Goal: Task Accomplishment & Management: Manage account settings

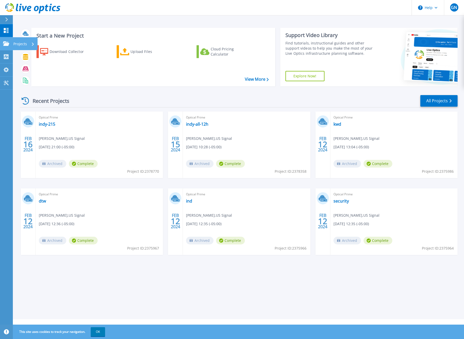
click at [21, 41] on p "Projects" at bounding box center [20, 43] width 14 height 13
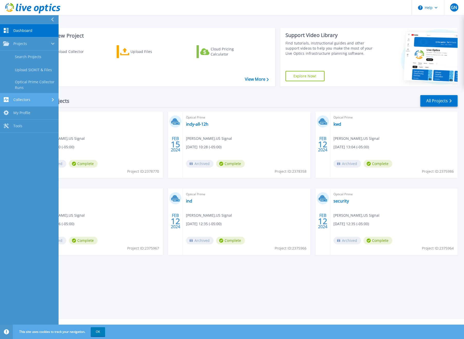
click at [35, 100] on div "Collectors" at bounding box center [29, 99] width 52 height 5
click at [26, 84] on link "Dossier" at bounding box center [29, 83] width 59 height 13
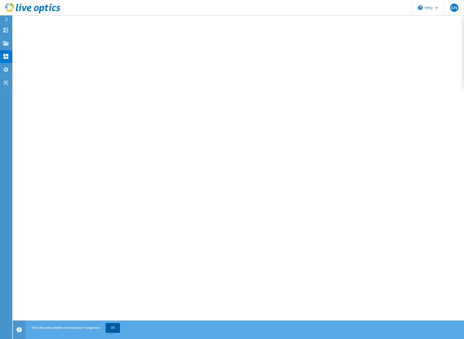
click at [113, 325] on link "OK" at bounding box center [113, 327] width 14 height 9
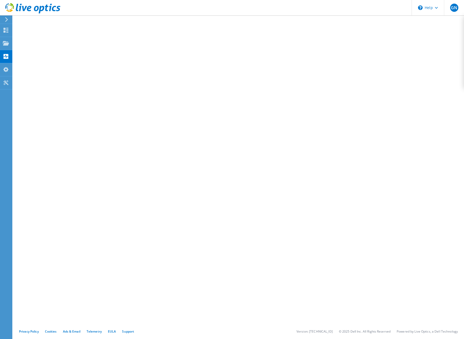
click at [5, 20] on icon at bounding box center [7, 19] width 4 height 5
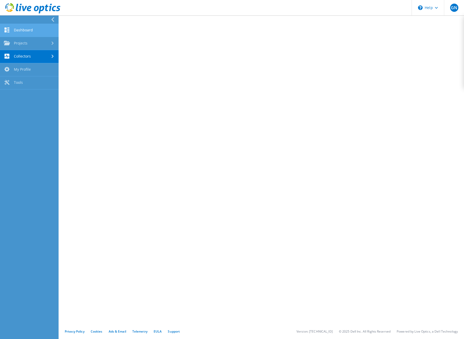
click at [29, 26] on link "Dashboard" at bounding box center [29, 30] width 59 height 13
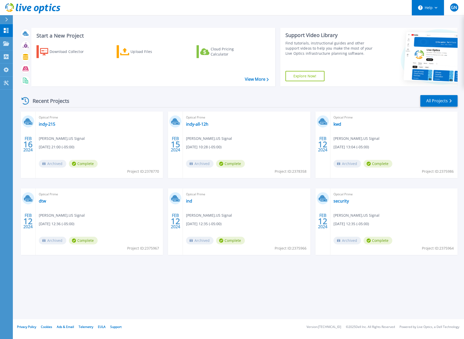
click at [423, 7] on button "Help" at bounding box center [428, 7] width 32 height 15
click at [437, 20] on link "Explore Helpful Articles" at bounding box center [440, 22] width 57 height 13
click at [46, 125] on link "indy-215" at bounding box center [47, 123] width 16 height 5
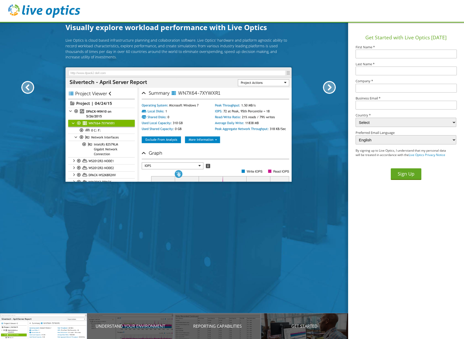
scroll to position [0, 354]
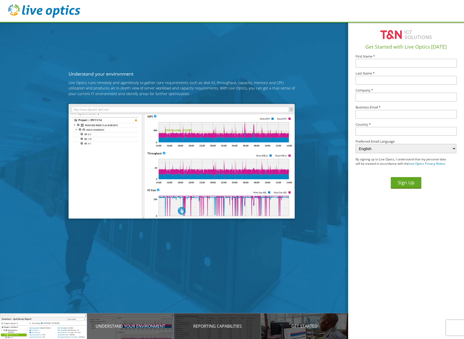
click at [228, 330] on div "Reporting Capabilities" at bounding box center [217, 326] width 87 height 26
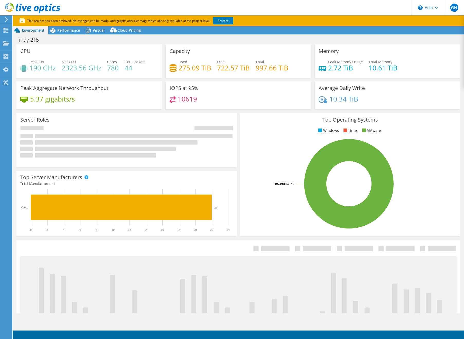
select select "USD"
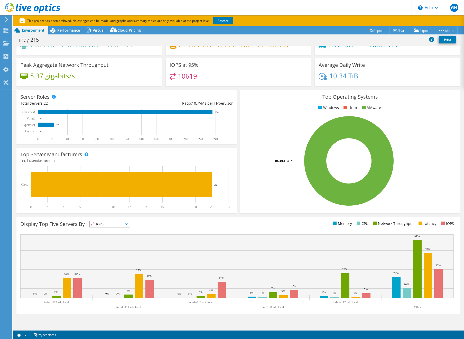
scroll to position [31, 0]
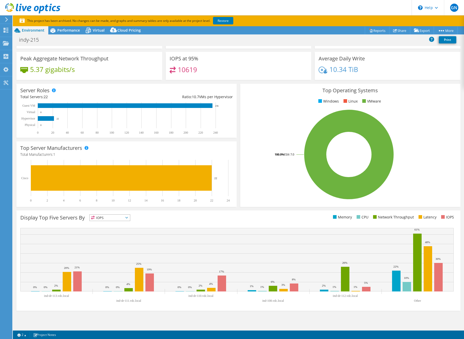
click at [128, 214] on span "IOPS" at bounding box center [110, 217] width 40 height 6
click at [116, 238] on li "CPU" at bounding box center [110, 238] width 40 height 7
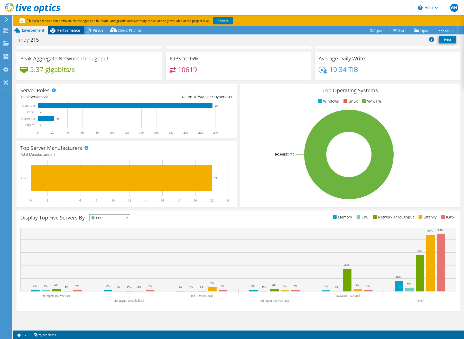
click at [68, 29] on span "Performance" at bounding box center [68, 30] width 23 height 5
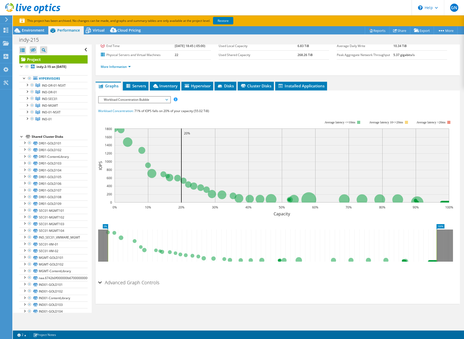
scroll to position [0, 0]
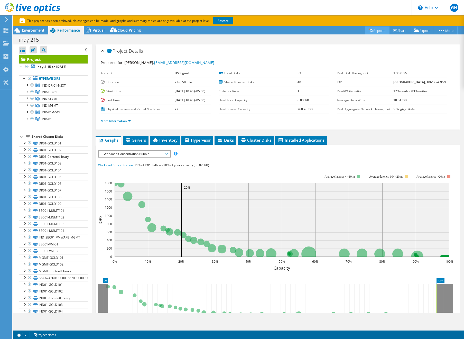
click at [375, 30] on link "Reports" at bounding box center [377, 30] width 25 height 8
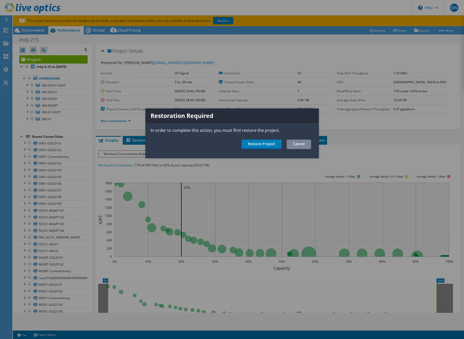
click at [292, 144] on link "Cancel" at bounding box center [299, 144] width 24 height 10
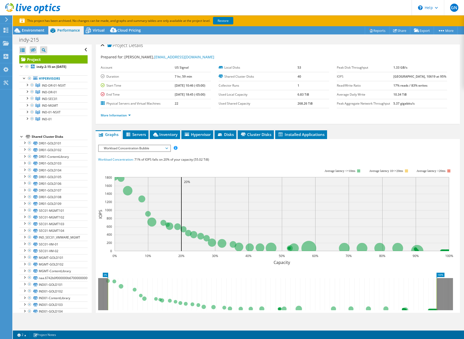
scroll to position [7, 0]
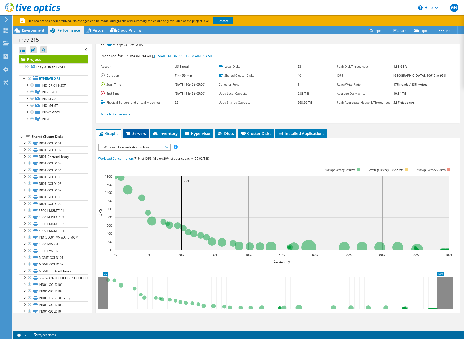
click at [129, 136] on li "Servers" at bounding box center [136, 133] width 26 height 9
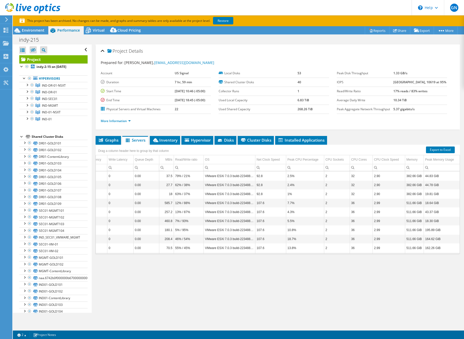
scroll to position [0, 159]
click at [6, 18] on use at bounding box center [6, 19] width 3 height 5
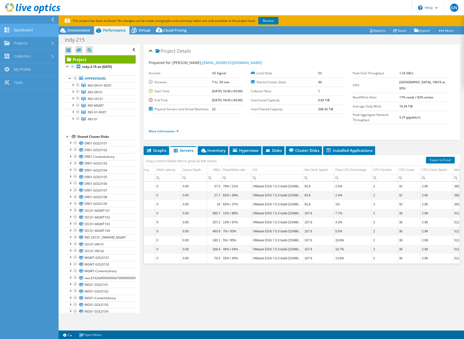
click at [17, 29] on link "Dashboard" at bounding box center [29, 30] width 59 height 13
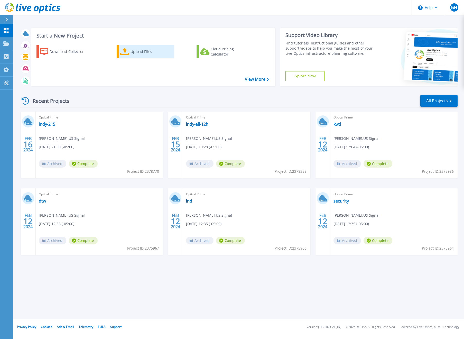
click at [119, 52] on link "Upload Files" at bounding box center [145, 51] width 57 height 13
click at [149, 53] on div "Upload Files" at bounding box center [150, 51] width 41 height 10
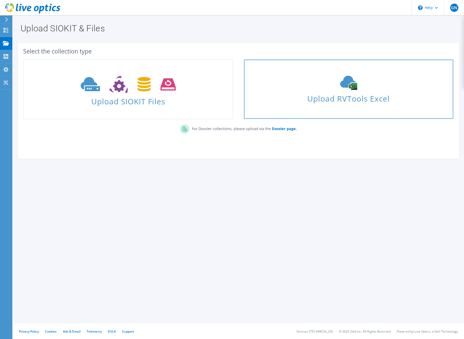
click at [291, 75] on div "Upload RVTools Excel" at bounding box center [348, 88] width 209 height 27
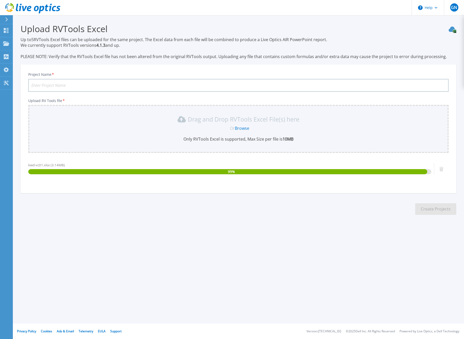
click at [134, 82] on input "Project Name *" at bounding box center [238, 85] width 420 height 13
drag, startPoint x: 41, startPoint y: 84, endPoint x: 24, endPoint y: 85, distance: 17.7
click at [24, 85] on div "Project Name * KWD-02-T Upload RV Tools file * Drag and Drop RVTools Excel File…" at bounding box center [238, 130] width 435 height 125
type input "02-T"
click at [264, 199] on section "Upload RVTools Excel Up to 5 RVTools Excel files can be uploaded for the same p…" at bounding box center [238, 120] width 451 height 211
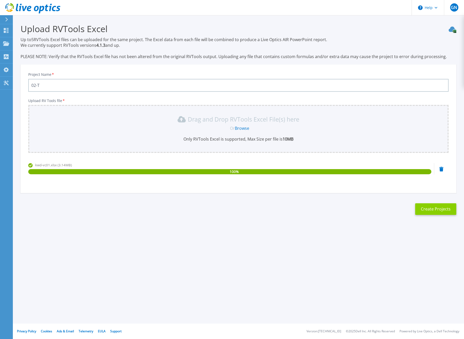
click at [442, 209] on button "Create Projects" at bounding box center [435, 209] width 41 height 12
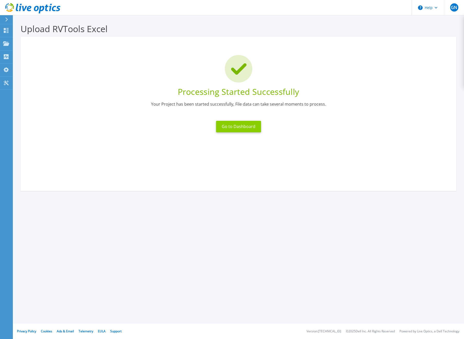
click at [248, 126] on button "Go to Dashboard" at bounding box center [238, 127] width 45 height 12
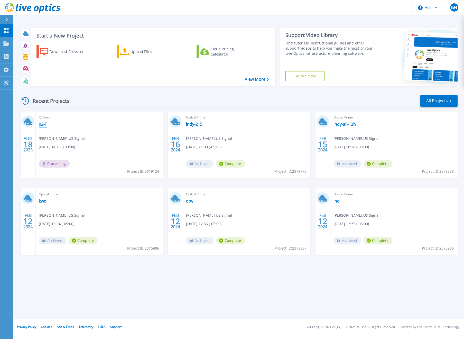
click at [45, 125] on link "02-T" at bounding box center [43, 123] width 8 height 5
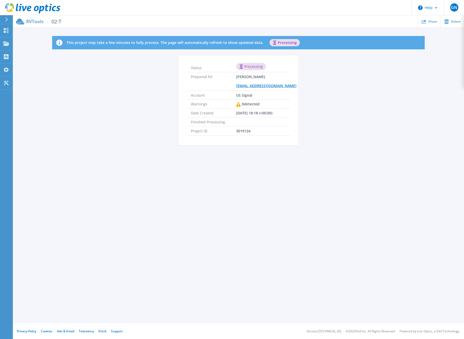
click at [33, 22] on p "RVTools 02-T" at bounding box center [43, 21] width 35 height 6
click at [7, 20] on icon at bounding box center [6, 19] width 3 height 4
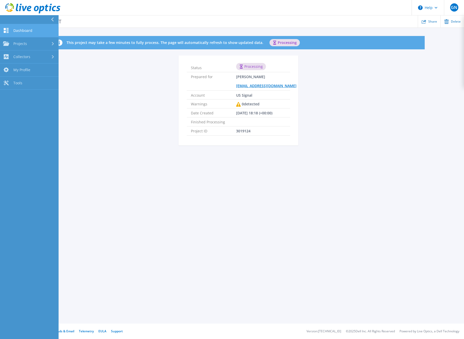
click at [17, 29] on span "Dashboard" at bounding box center [22, 30] width 19 height 5
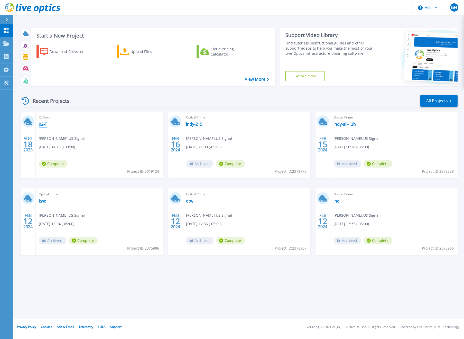
click at [41, 125] on link "02-T" at bounding box center [43, 123] width 8 height 5
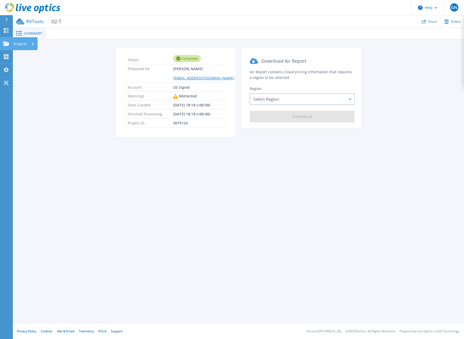
click at [23, 41] on p "Projects" at bounding box center [20, 43] width 14 height 13
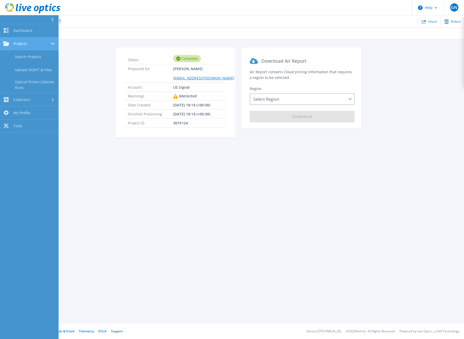
click at [23, 42] on span "Projects" at bounding box center [20, 43] width 14 height 5
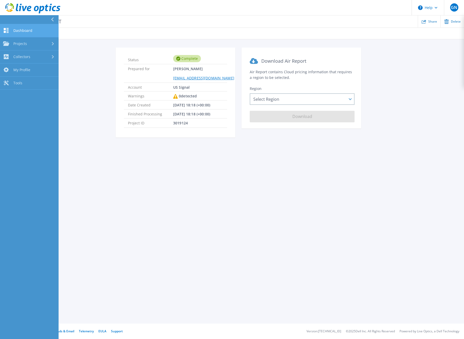
click at [23, 32] on span "Dashboard" at bounding box center [22, 30] width 19 height 5
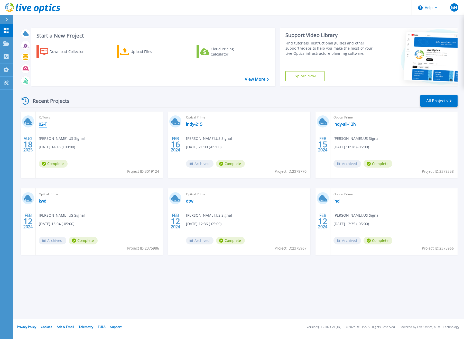
click at [43, 124] on link "02-T" at bounding box center [43, 123] width 8 height 5
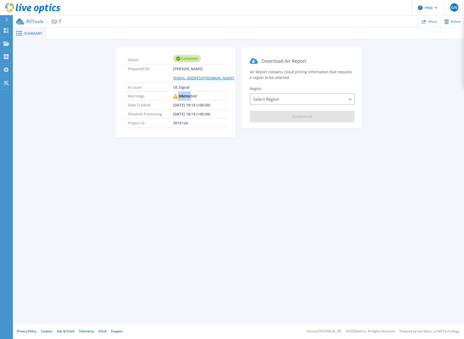
drag, startPoint x: 173, startPoint y: 97, endPoint x: 202, endPoint y: 98, distance: 29.3
click at [197, 98] on li "Warnings 0 detected" at bounding box center [175, 95] width 103 height 9
click at [204, 124] on li "Project ID 3019124" at bounding box center [175, 122] width 103 height 9
click at [28, 35] on span "Summary" at bounding box center [33, 34] width 18 height 4
click at [278, 98] on div "Select Region Asia Pacific (Hong Kong) Asia Pacific (Mumbai) Asia Pacific (Seou…" at bounding box center [302, 99] width 105 height 12
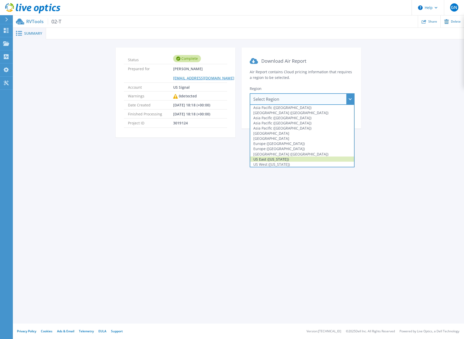
click at [283, 159] on div "US East (Virginia)" at bounding box center [302, 158] width 104 height 5
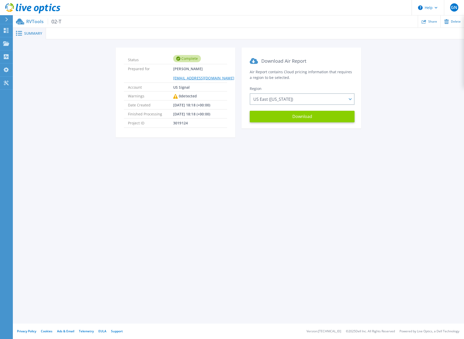
click at [291, 117] on button "Download" at bounding box center [302, 117] width 105 height 12
click at [6, 32] on icon at bounding box center [6, 30] width 6 height 5
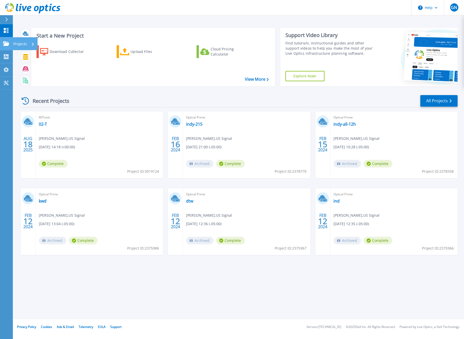
click at [7, 48] on link "Projects Projects" at bounding box center [6, 43] width 13 height 13
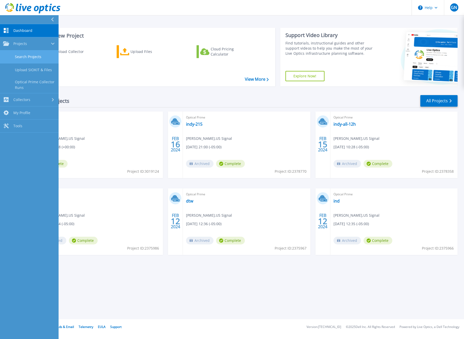
click at [32, 55] on link "Search Projects" at bounding box center [29, 56] width 59 height 13
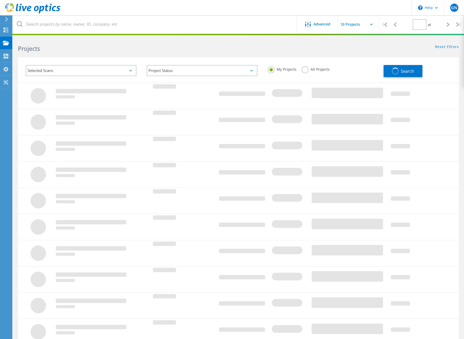
type input "1"
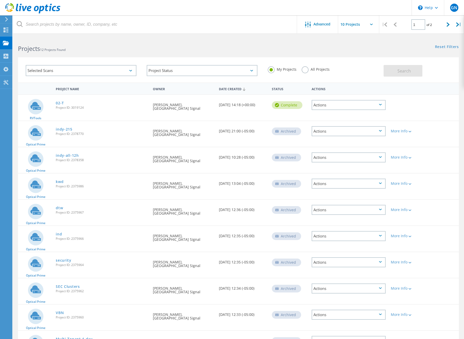
click at [35, 108] on icon at bounding box center [35, 106] width 11 height 8
click at [36, 121] on div "Optical Prime" at bounding box center [35, 134] width 35 height 26
click at [6, 28] on icon at bounding box center [6, 29] width 6 height 5
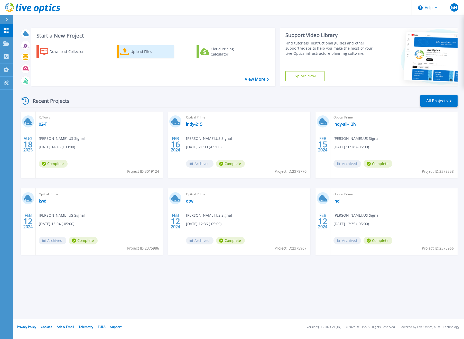
click at [126, 50] on icon at bounding box center [124, 51] width 9 height 7
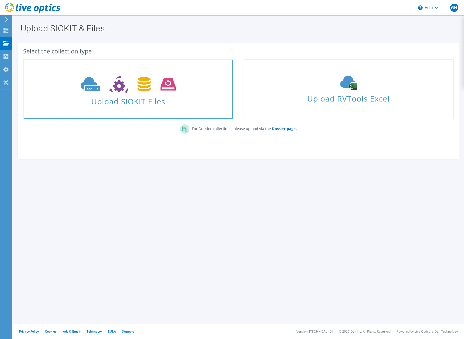
click at [157, 91] on icon at bounding box center [128, 84] width 95 height 18
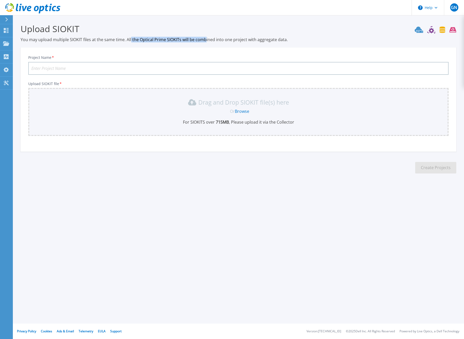
drag, startPoint x: 130, startPoint y: 39, endPoint x: 210, endPoint y: 38, distance: 79.9
click at [208, 38] on p "You may upload multiple SIOKIT files at the same time. All the Optical Prime SI…" at bounding box center [238, 40] width 435 height 6
click at [227, 38] on p "You may upload multiple SIOKIT files at the same time. All the Optical Prime SI…" at bounding box center [238, 40] width 435 height 6
click at [6, 56] on icon at bounding box center [6, 56] width 6 height 5
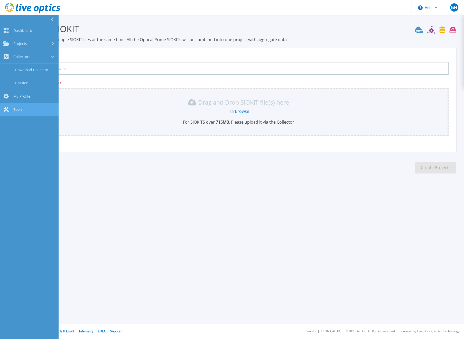
click at [16, 112] on link "Tools Tools" at bounding box center [29, 109] width 59 height 13
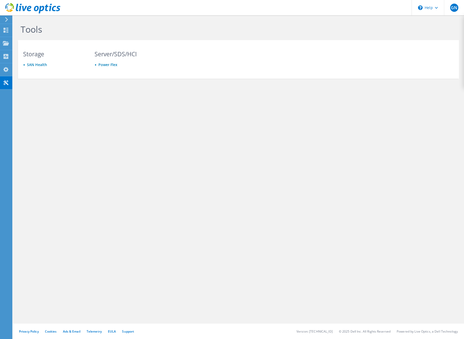
click at [5, 21] on icon at bounding box center [7, 19] width 4 height 5
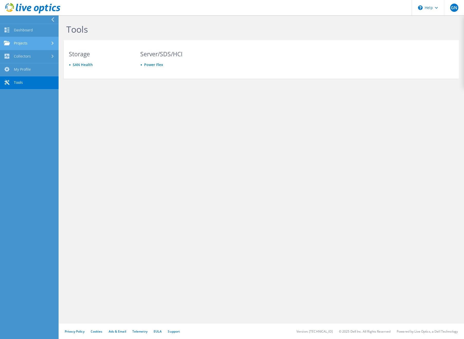
click at [21, 38] on link "Projects" at bounding box center [29, 43] width 59 height 13
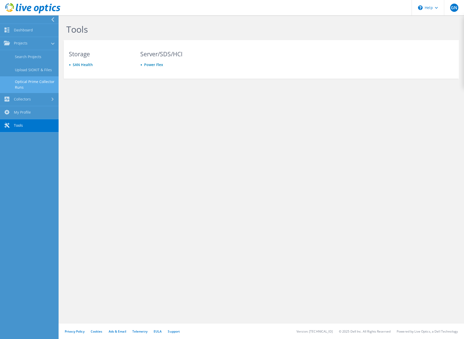
click at [25, 81] on link "Optical Prime Collector Runs" at bounding box center [29, 84] width 59 height 16
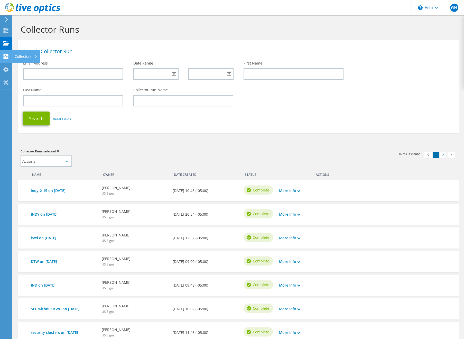
click at [17, 55] on div "Collectors" at bounding box center [26, 56] width 28 height 13
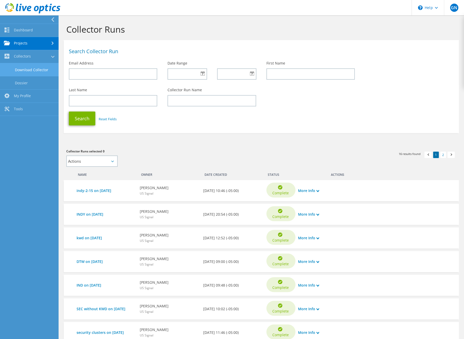
click at [34, 67] on link "Download Collector" at bounding box center [29, 69] width 59 height 13
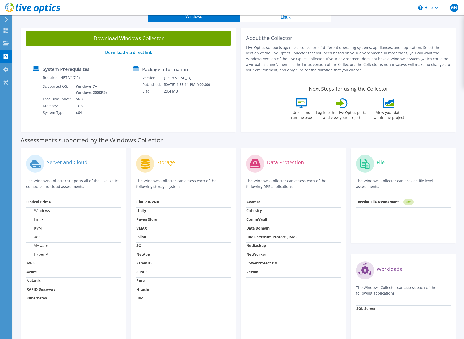
scroll to position [23, 0]
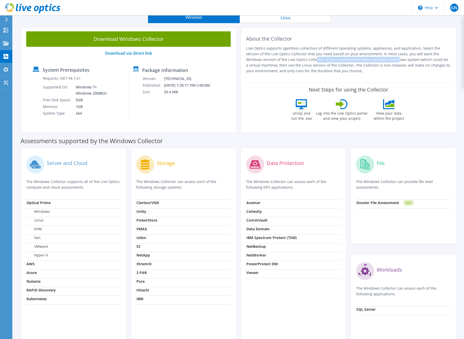
drag, startPoint x: 258, startPoint y: 59, endPoint x: 334, endPoint y: 58, distance: 76.0
click at [334, 58] on p "Live Optics supports agentless collection of different operating systems, appli…" at bounding box center [348, 59] width 204 height 28
drag, startPoint x: 373, startPoint y: 70, endPoint x: 339, endPoint y: 59, distance: 36.3
click at [339, 59] on p "Live Optics supports agentless collection of different operating systems, appli…" at bounding box center [348, 59] width 204 height 28
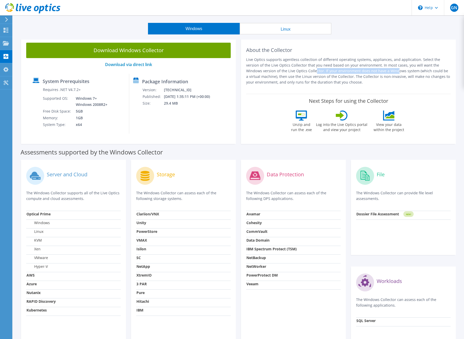
scroll to position [0, 0]
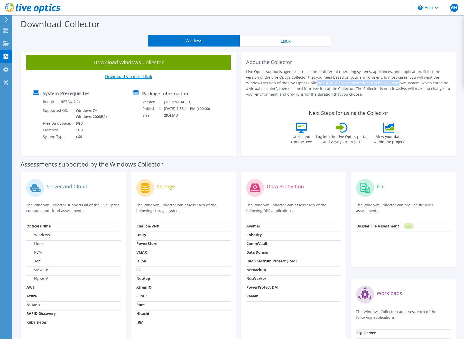
click at [142, 79] on link "Download via direct link" at bounding box center [128, 77] width 47 height 6
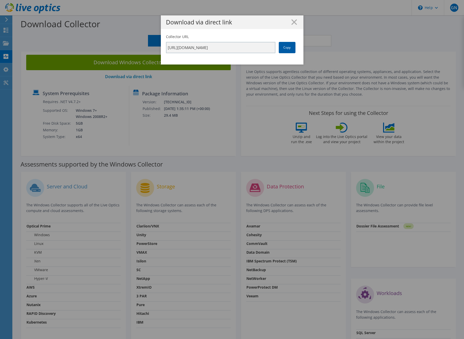
click at [289, 42] on link "Copy" at bounding box center [287, 47] width 17 height 11
click at [288, 47] on link "Copy" at bounding box center [287, 47] width 17 height 11
click at [293, 21] on icon at bounding box center [294, 22] width 6 height 6
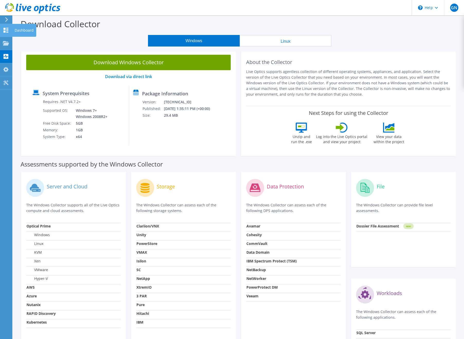
click at [6, 29] on icon at bounding box center [6, 30] width 6 height 5
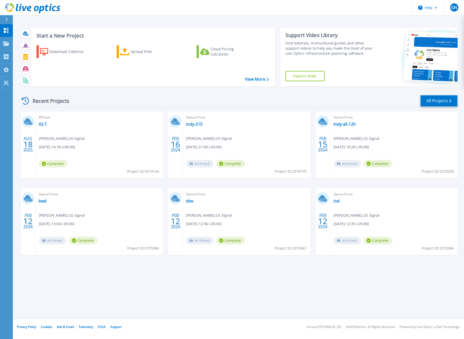
click at [442, 99] on link "All Projects" at bounding box center [438, 101] width 37 height 12
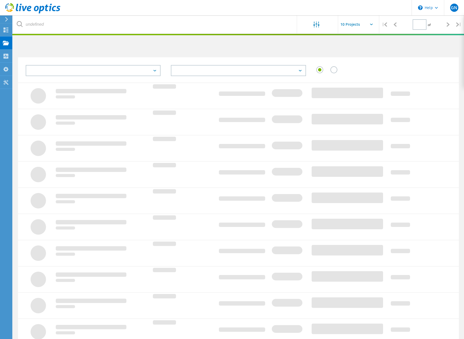
type input "1"
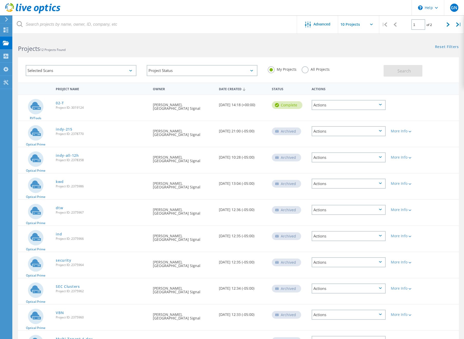
click at [327, 105] on div "Actions" at bounding box center [348, 105] width 74 height 10
click at [324, 111] on div "Delete" at bounding box center [348, 113] width 73 height 8
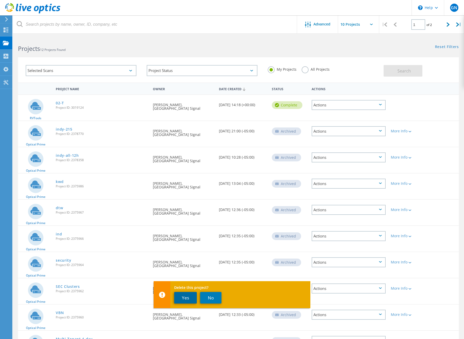
click at [184, 298] on button "Yes" at bounding box center [185, 298] width 23 height 12
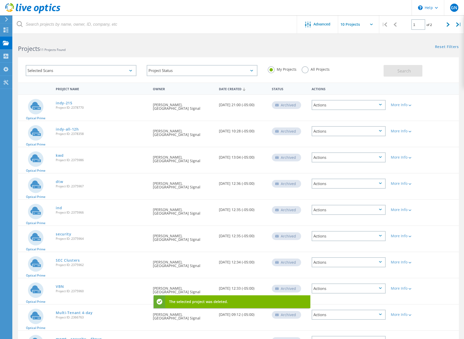
click at [307, 69] on label "All Projects" at bounding box center [315, 68] width 28 height 5
click at [0, 0] on input "All Projects" at bounding box center [0, 0] width 0 height 0
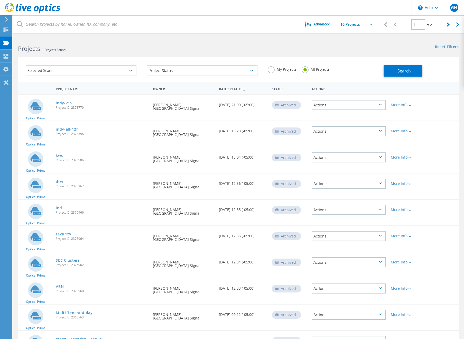
scroll to position [1, 0]
click at [405, 104] on div "More Info" at bounding box center [406, 104] width 30 height 4
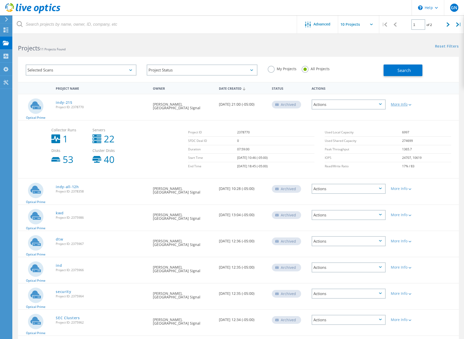
click at [405, 104] on div "More Info" at bounding box center [406, 104] width 30 height 4
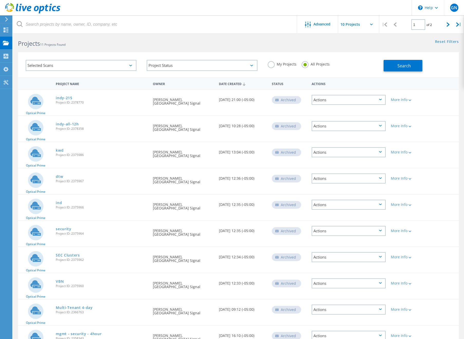
scroll to position [1, 0]
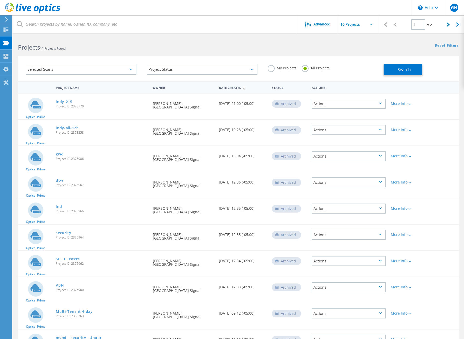
click at [404, 103] on div "More Info" at bounding box center [406, 104] width 30 height 4
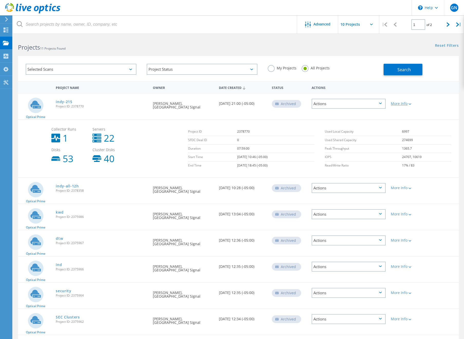
click at [404, 103] on div "More Info" at bounding box center [406, 104] width 30 height 4
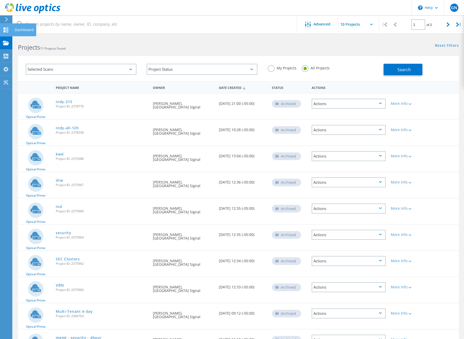
click at [6, 30] on icon at bounding box center [6, 29] width 6 height 5
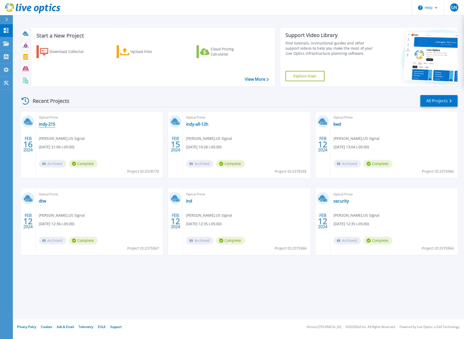
click at [45, 126] on link "indy-215" at bounding box center [47, 123] width 16 height 5
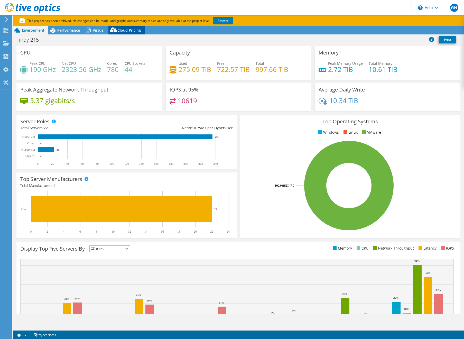
select select "USD"
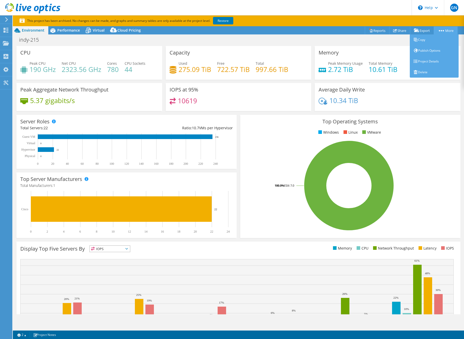
click at [439, 30] on icon at bounding box center [441, 30] width 5 height 1
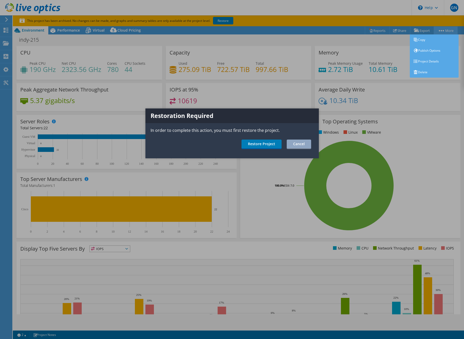
click at [439, 30] on div at bounding box center [232, 169] width 464 height 339
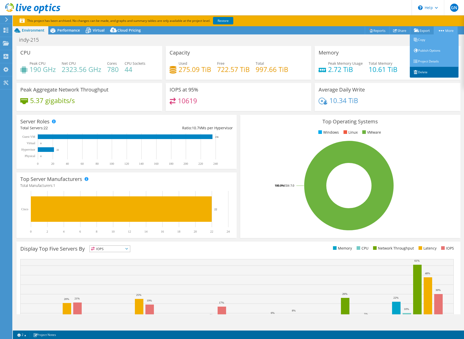
click at [424, 73] on link "Delete" at bounding box center [434, 72] width 49 height 11
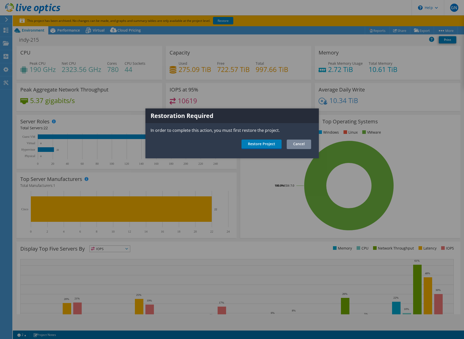
click at [294, 145] on link "Cancel" at bounding box center [299, 144] width 24 height 10
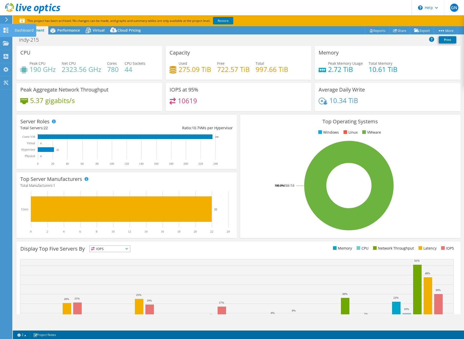
click at [7, 32] on use at bounding box center [6, 30] width 5 height 5
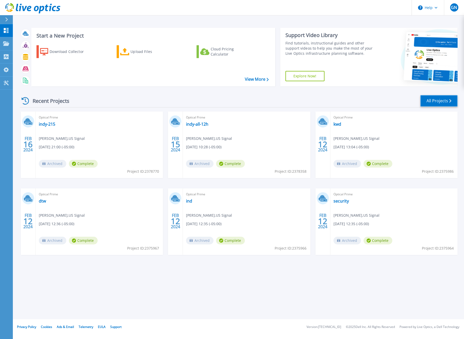
click at [435, 101] on link "All Projects" at bounding box center [438, 101] width 37 height 12
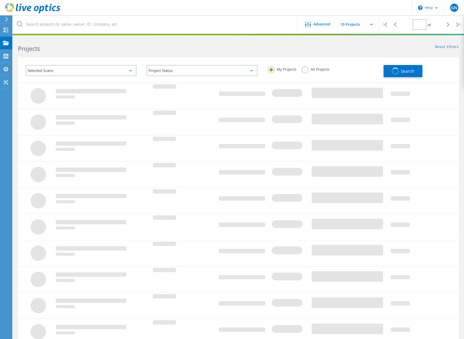
type input "1"
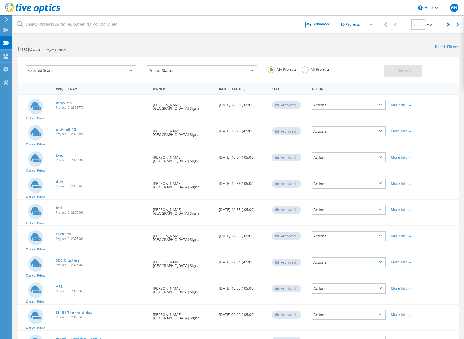
click at [358, 101] on div "Actions" at bounding box center [348, 105] width 79 height 20
click at [358, 104] on div "Actions" at bounding box center [348, 105] width 74 height 10
click at [342, 118] on div "Restore" at bounding box center [348, 121] width 73 height 8
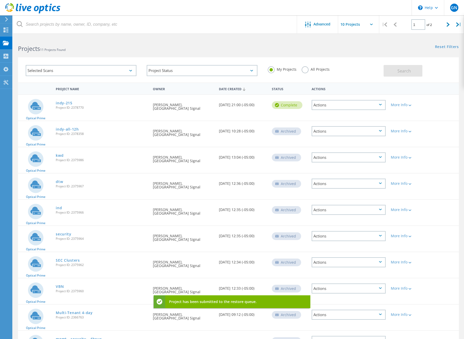
click at [352, 104] on div "Actions" at bounding box center [348, 105] width 74 height 10
click at [333, 117] on div "Delete" at bounding box center [348, 117] width 73 height 8
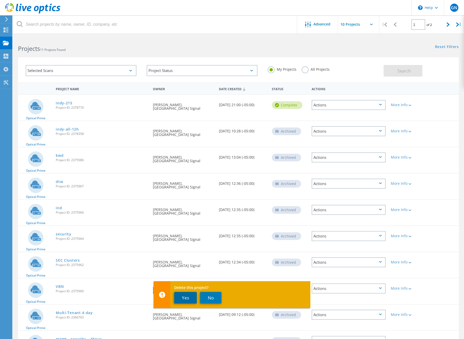
click at [188, 297] on button "Yes" at bounding box center [185, 298] width 23 height 12
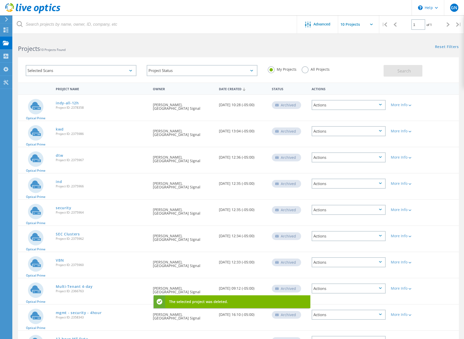
scroll to position [38, 0]
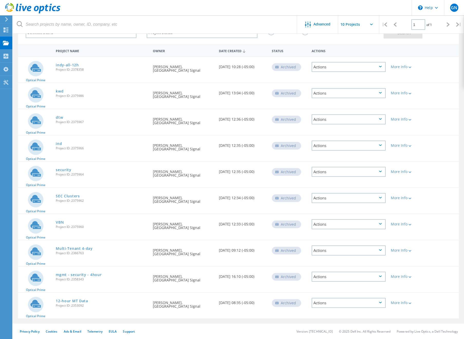
click at [365, 302] on div "Actions" at bounding box center [348, 303] width 74 height 10
click at [336, 311] on div "Delete" at bounding box center [348, 311] width 73 height 8
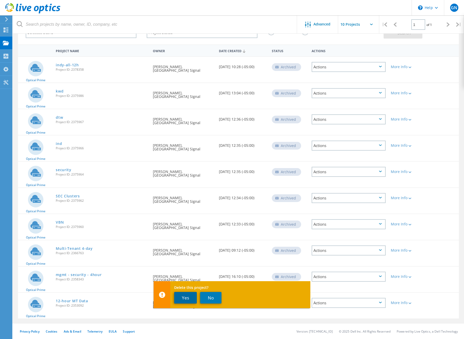
click at [186, 299] on button "Yes" at bounding box center [185, 298] width 23 height 12
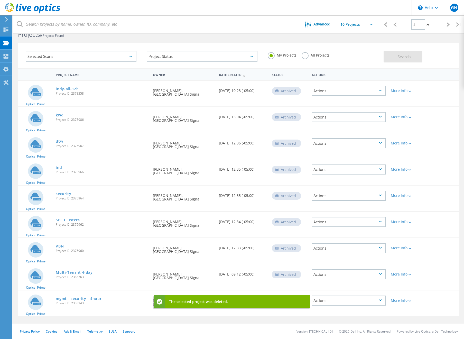
scroll to position [14, 0]
click at [338, 301] on div "Actions" at bounding box center [348, 300] width 74 height 10
click at [331, 306] on div "Delete" at bounding box center [348, 308] width 73 height 8
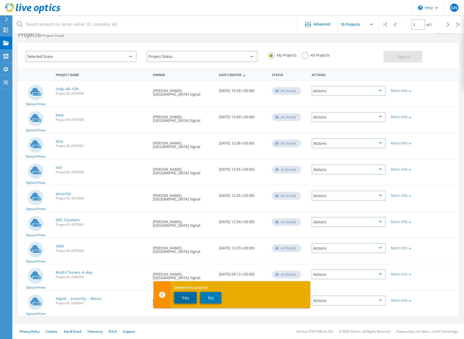
click at [183, 294] on button "Yes" at bounding box center [185, 298] width 23 height 12
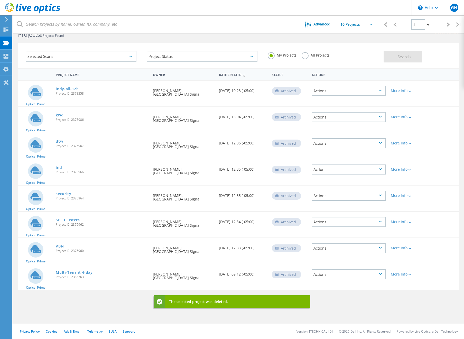
click at [337, 274] on div "Actions" at bounding box center [348, 274] width 74 height 10
click at [327, 282] on div "Delete" at bounding box center [348, 282] width 73 height 8
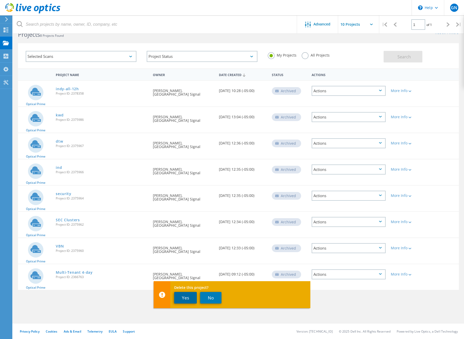
click at [188, 298] on button "Yes" at bounding box center [185, 298] width 23 height 12
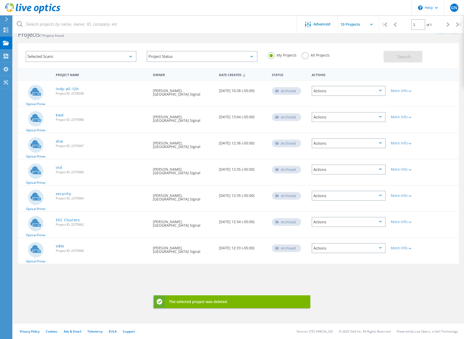
click at [342, 249] on div "Actions" at bounding box center [348, 248] width 74 height 10
click at [319, 254] on div "Delete" at bounding box center [348, 256] width 73 height 8
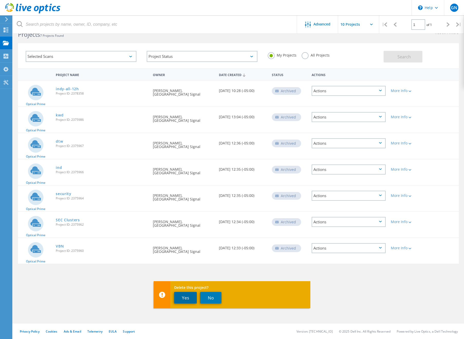
click at [184, 295] on button "Yes" at bounding box center [185, 298] width 23 height 12
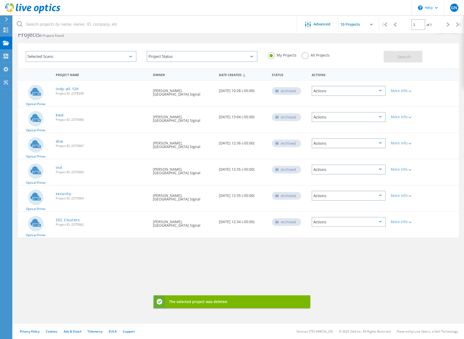
click at [341, 220] on div "Actions" at bounding box center [348, 222] width 74 height 10
click at [324, 230] on div "Delete" at bounding box center [348, 230] width 73 height 8
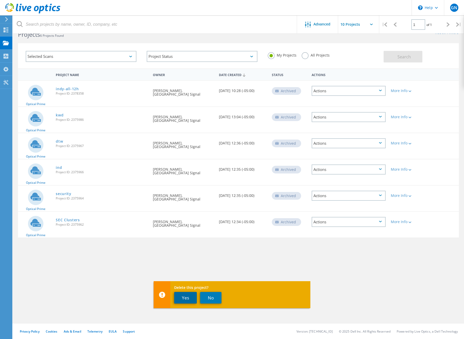
click at [185, 295] on button "Yes" at bounding box center [185, 298] width 23 height 12
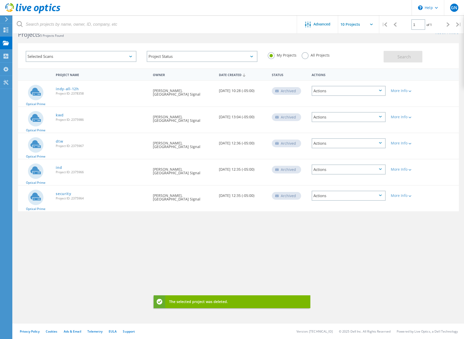
click at [347, 197] on div "Actions" at bounding box center [348, 196] width 74 height 10
click at [322, 205] on div "Delete" at bounding box center [348, 204] width 73 height 8
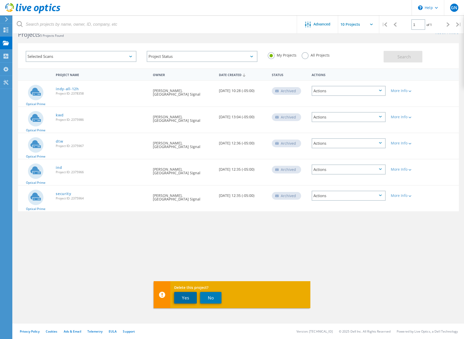
click at [185, 297] on button "Yes" at bounding box center [185, 298] width 23 height 12
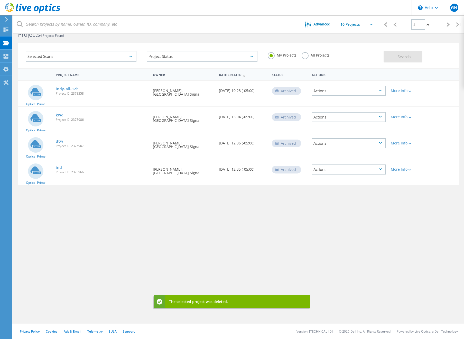
click at [356, 168] on div "Actions" at bounding box center [348, 169] width 74 height 10
click at [321, 179] on div "Delete" at bounding box center [348, 177] width 73 height 8
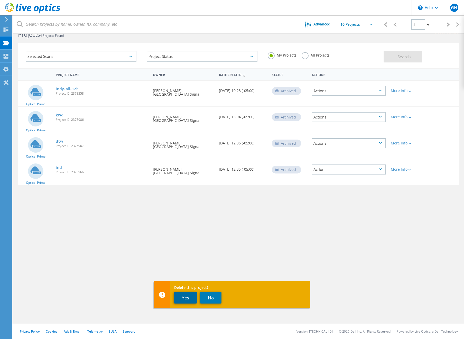
click at [186, 296] on button "Yes" at bounding box center [185, 298] width 23 height 12
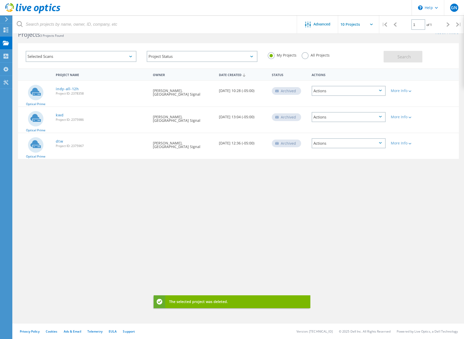
click at [354, 145] on div "Actions" at bounding box center [348, 143] width 74 height 10
click at [329, 148] on div "Delete" at bounding box center [348, 151] width 73 height 8
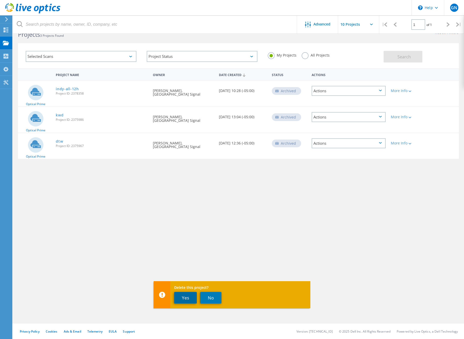
click at [182, 298] on button "Yes" at bounding box center [185, 298] width 23 height 12
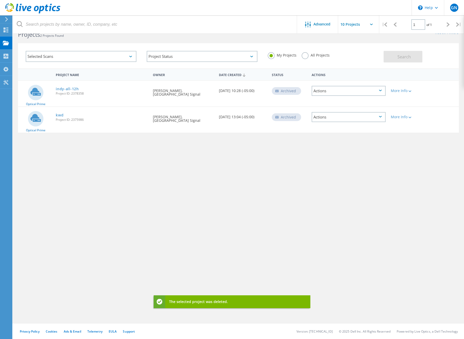
click at [357, 112] on div "Actions" at bounding box center [348, 117] width 74 height 10
click at [355, 115] on div "Share" at bounding box center [348, 117] width 73 height 8
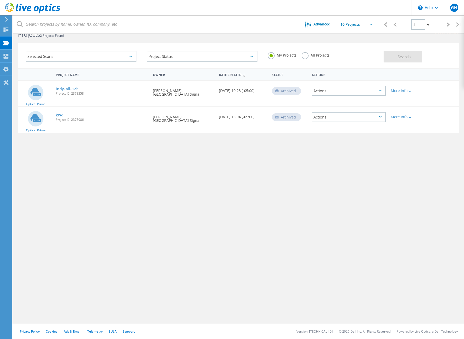
click at [366, 118] on div "Actions" at bounding box center [348, 117] width 74 height 10
click at [338, 127] on div "Delete" at bounding box center [348, 125] width 73 height 8
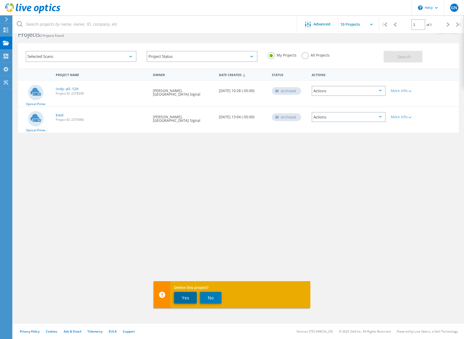
click at [193, 292] on button "Yes" at bounding box center [185, 298] width 23 height 12
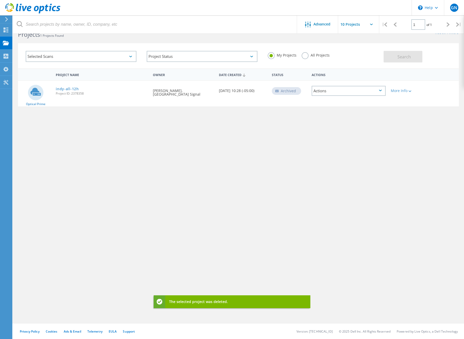
click at [345, 94] on div "Actions" at bounding box center [348, 91] width 74 height 10
click at [323, 102] on div "Delete" at bounding box center [348, 99] width 73 height 8
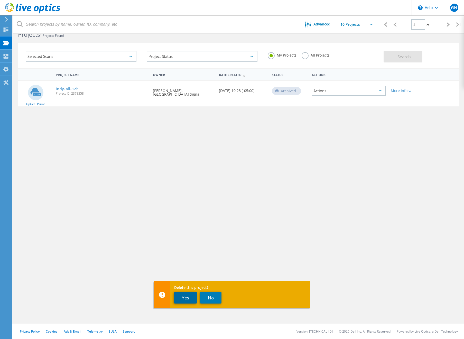
click at [189, 300] on button "Yes" at bounding box center [185, 298] width 23 height 12
